Goal: Information Seeking & Learning: Learn about a topic

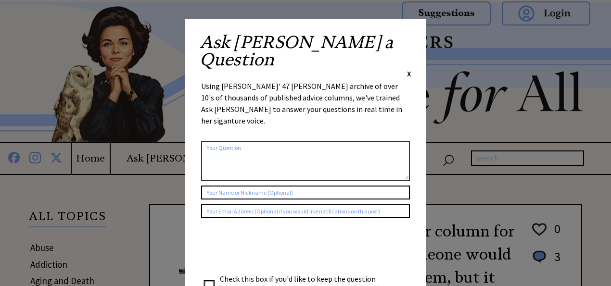
click at [410, 69] on span "X" at bounding box center [409, 74] width 4 height 10
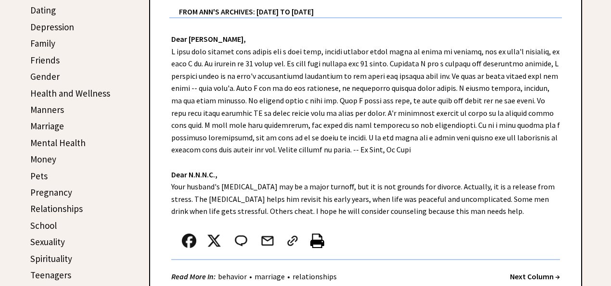
scroll to position [352, 0]
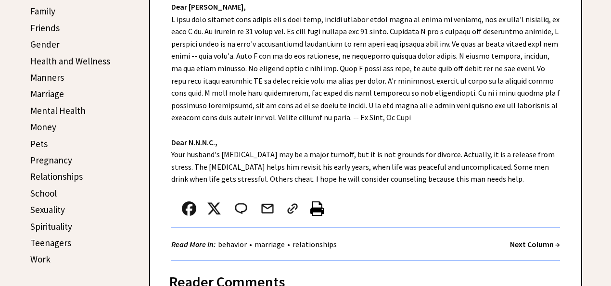
click at [43, 74] on link "Manners" at bounding box center [47, 78] width 34 height 12
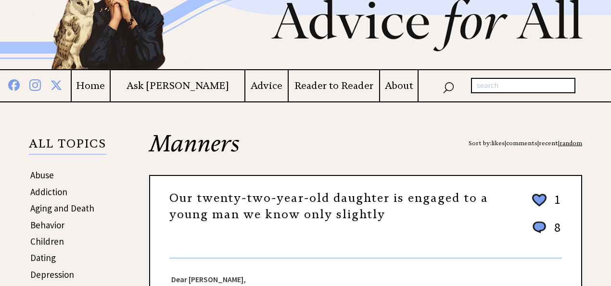
scroll to position [160, 0]
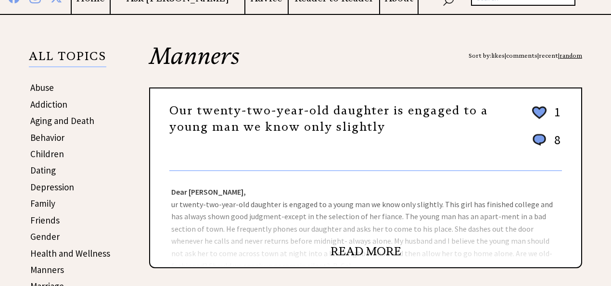
click at [364, 251] on link "READ MORE" at bounding box center [365, 251] width 71 height 14
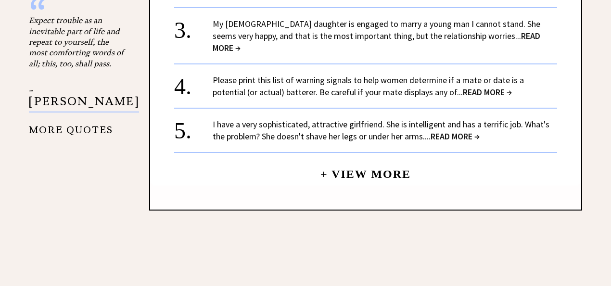
scroll to position [929, 0]
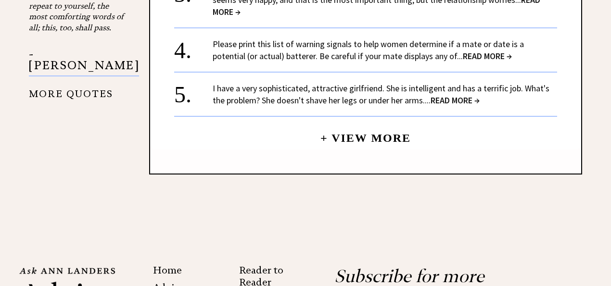
click at [362, 124] on link "+ View More" at bounding box center [365, 134] width 90 height 21
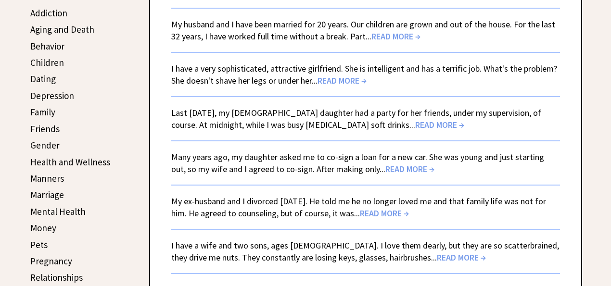
scroll to position [256, 0]
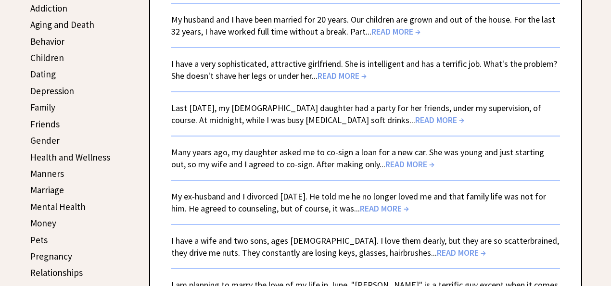
click at [415, 123] on span "READ MORE →" at bounding box center [439, 119] width 49 height 11
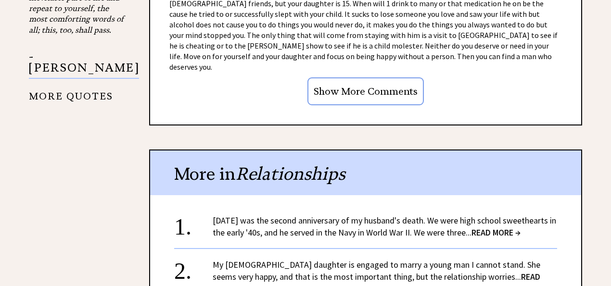
scroll to position [929, 0]
